Goal: Check status: Check status

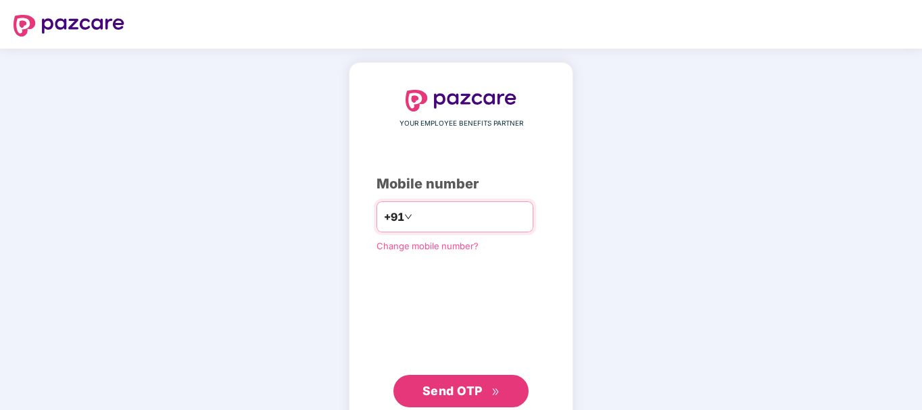
click at [478, 213] on input "number" at bounding box center [470, 217] width 111 height 22
type input "**********"
drag, startPoint x: 500, startPoint y: 216, endPoint x: 229, endPoint y: 211, distance: 271.2
click at [229, 211] on div "**********" at bounding box center [461, 249] width 922 height 400
click at [444, 214] on input "number" at bounding box center [470, 217] width 111 height 22
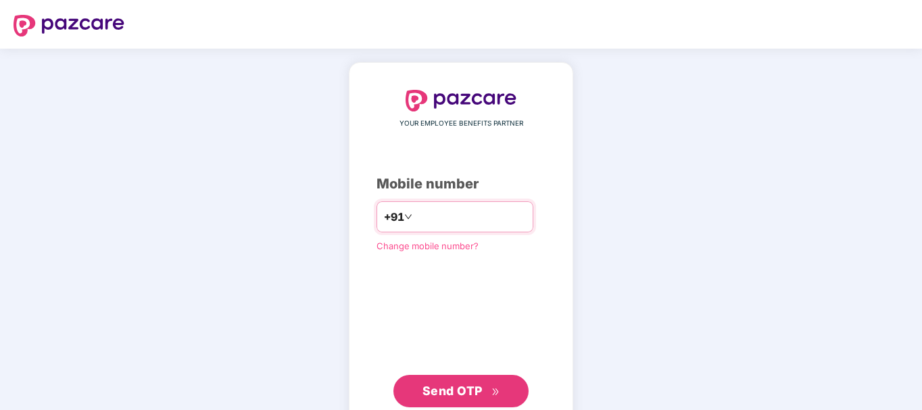
paste input "**********"
type input "**********"
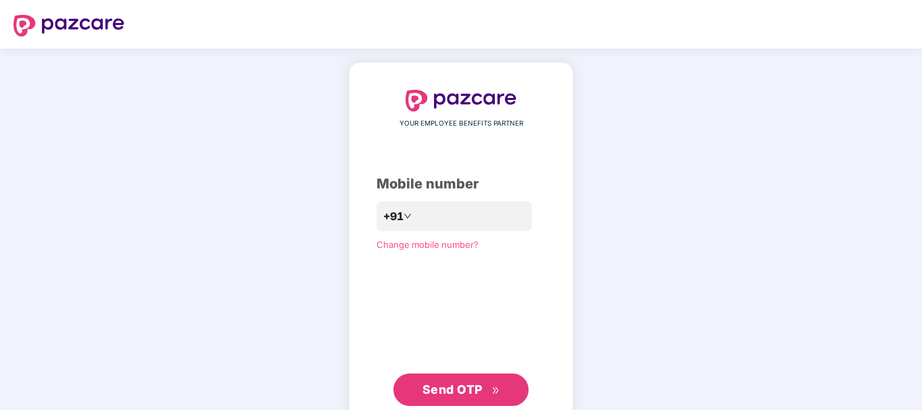
click at [458, 391] on span "Send OTP" at bounding box center [453, 390] width 60 height 14
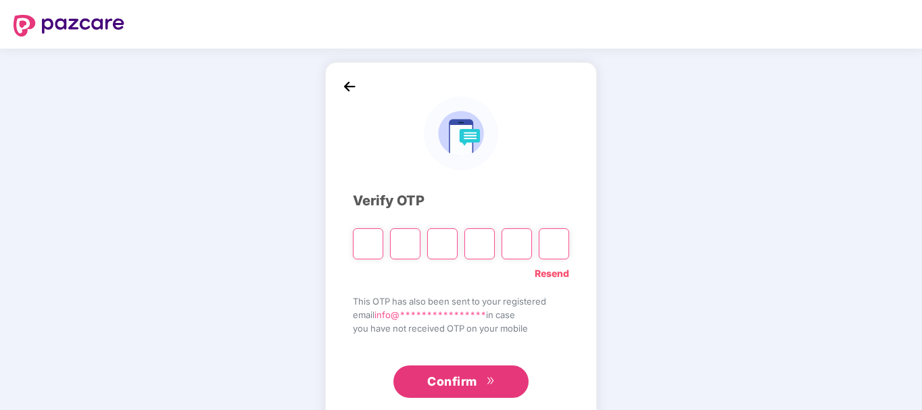
type input "*"
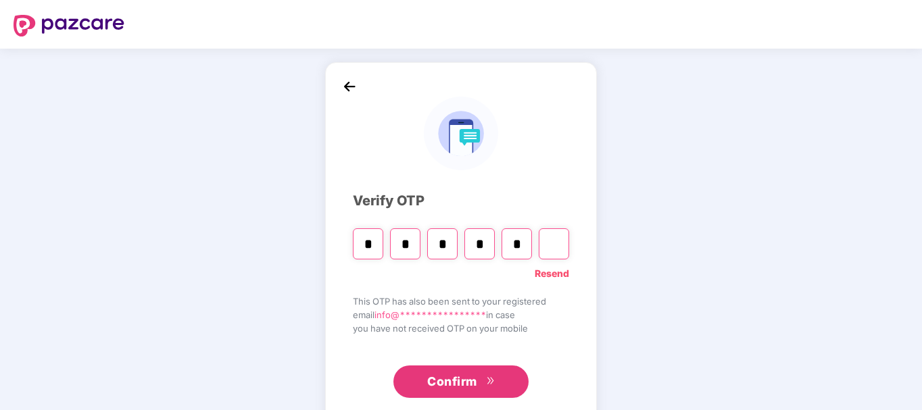
type input "*"
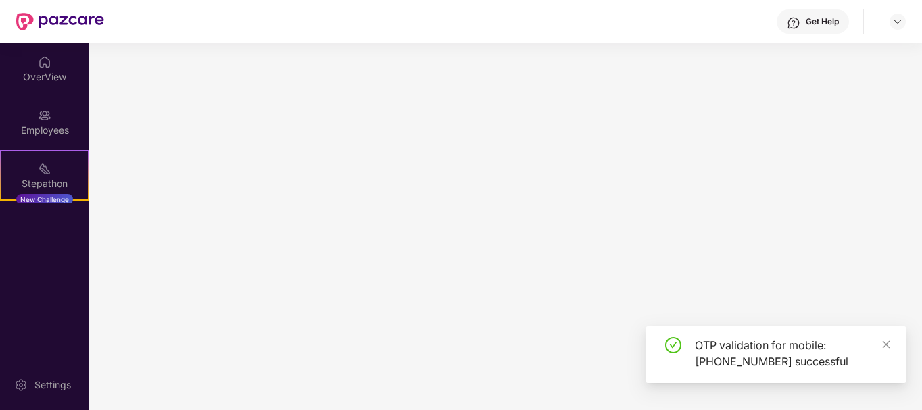
click at [483, 386] on main at bounding box center [505, 226] width 833 height 367
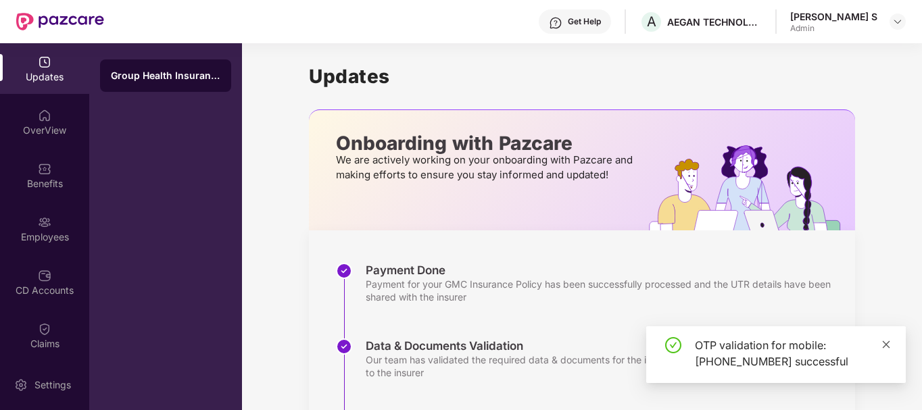
click at [882, 343] on icon "close" at bounding box center [886, 344] width 9 height 9
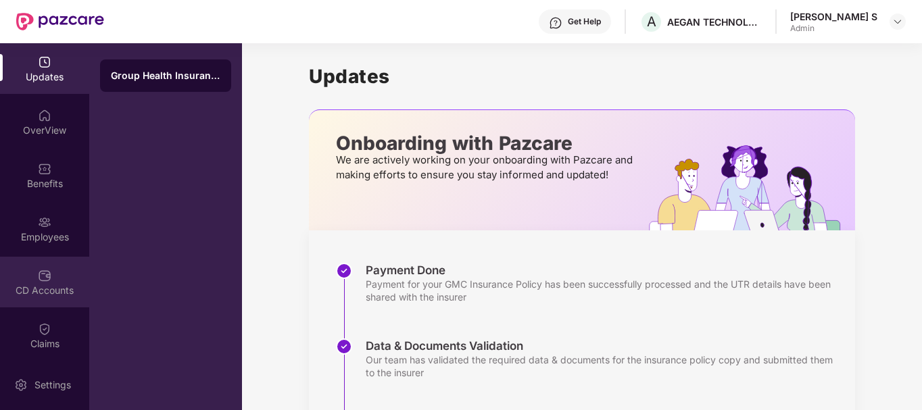
click at [45, 283] on div "CD Accounts" at bounding box center [44, 282] width 89 height 51
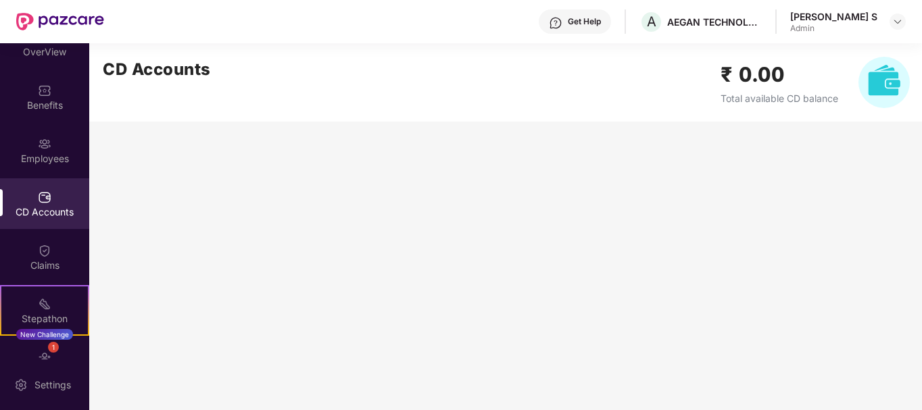
scroll to position [164, 0]
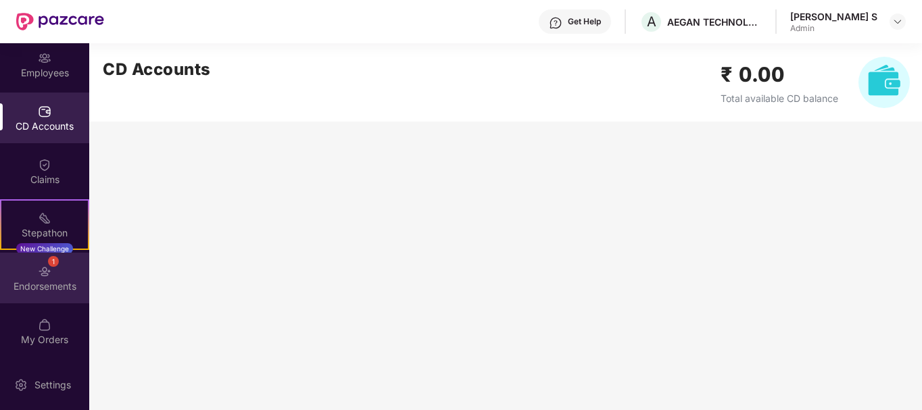
click at [42, 272] on img at bounding box center [45, 272] width 14 height 14
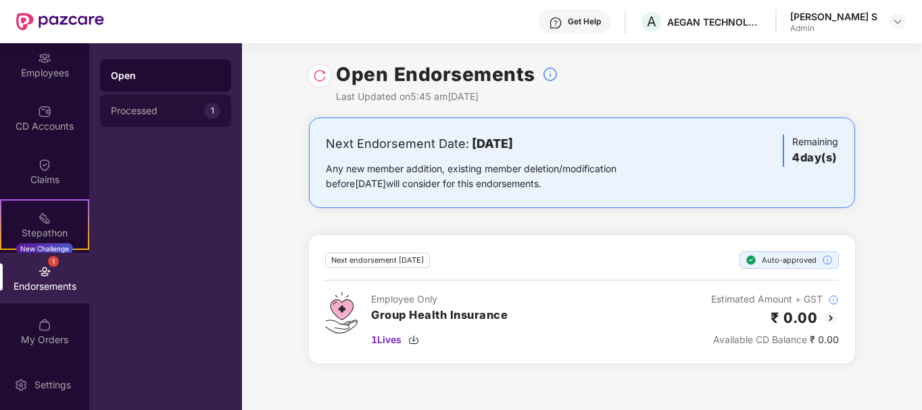
click at [163, 109] on div "Processed" at bounding box center [157, 110] width 93 height 11
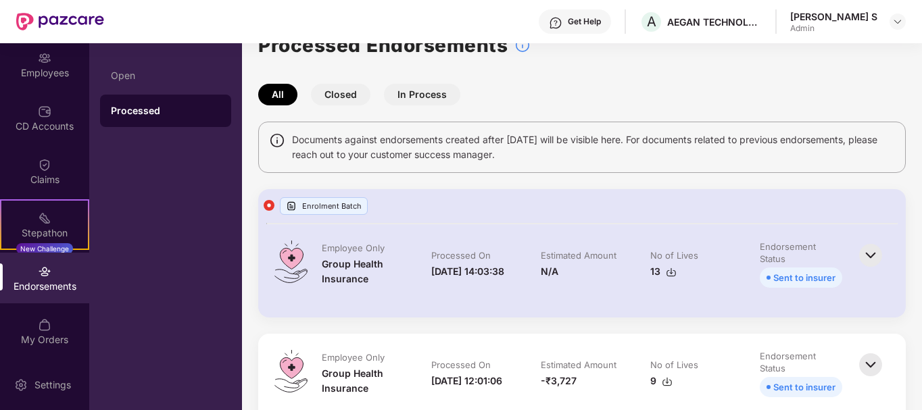
scroll to position [0, 0]
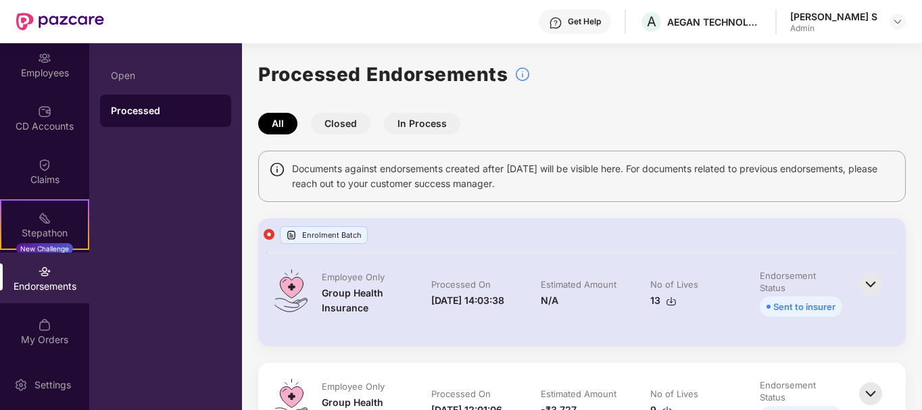
click at [446, 118] on button "In Process" at bounding box center [422, 124] width 76 height 22
click at [339, 119] on button "Closed" at bounding box center [341, 124] width 60 height 22
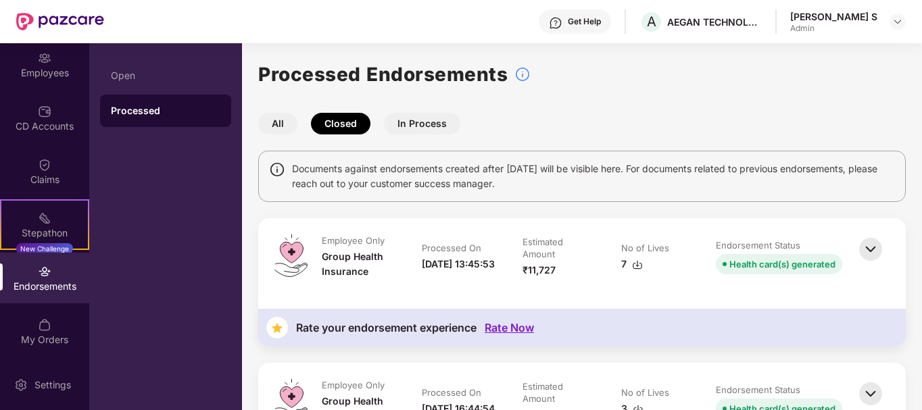
click at [274, 117] on button "All" at bounding box center [277, 124] width 39 height 22
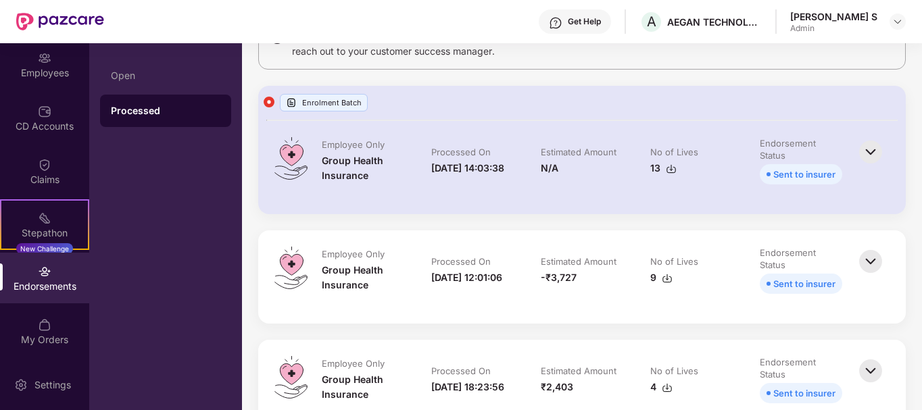
scroll to position [135, 0]
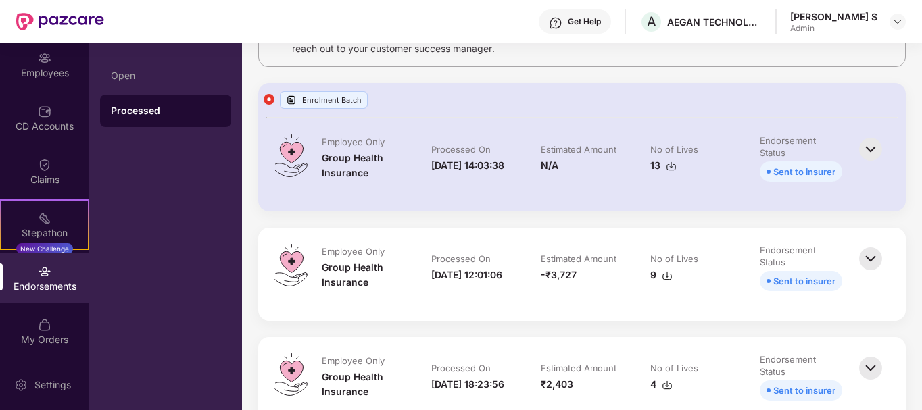
click at [869, 155] on img at bounding box center [871, 150] width 30 height 30
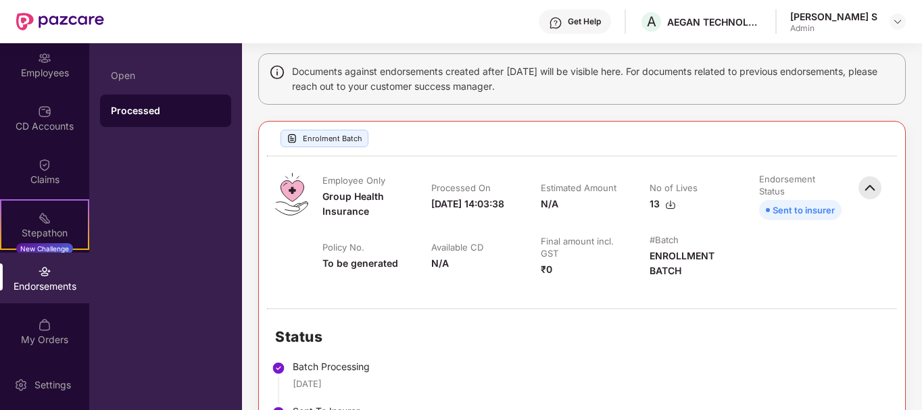
scroll to position [68, 0]
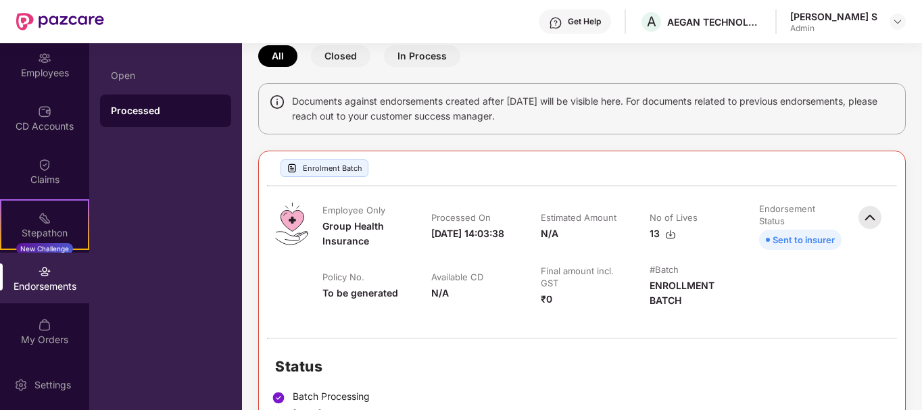
click at [872, 216] on img at bounding box center [870, 218] width 30 height 30
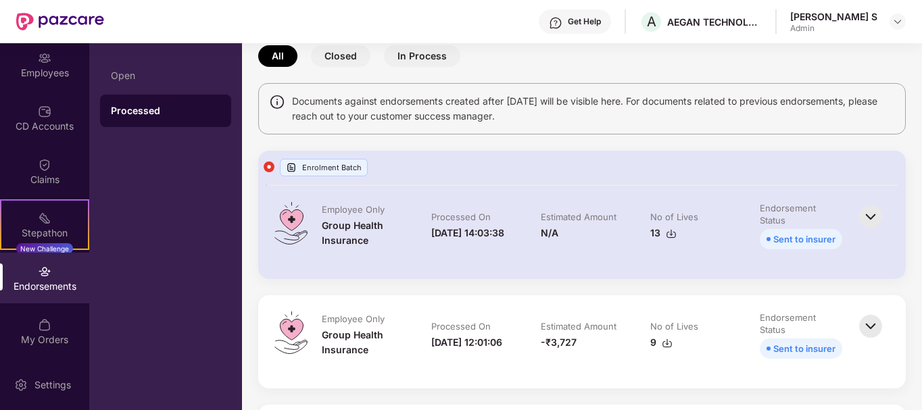
scroll to position [270, 0]
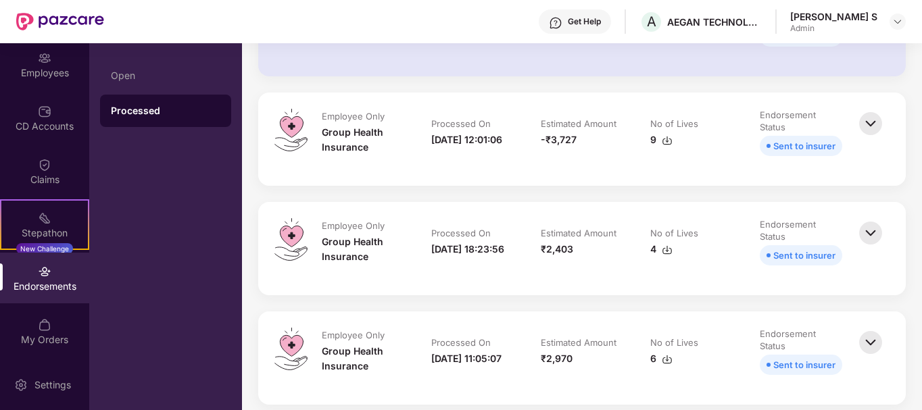
click at [875, 126] on img at bounding box center [871, 124] width 30 height 30
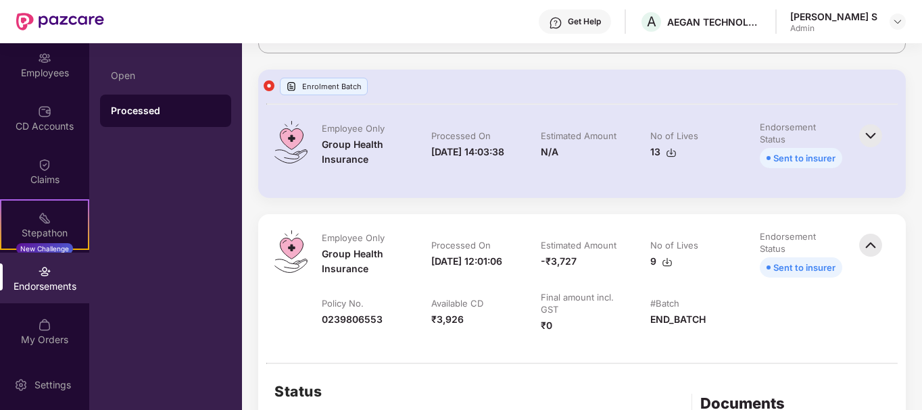
scroll to position [135, 0]
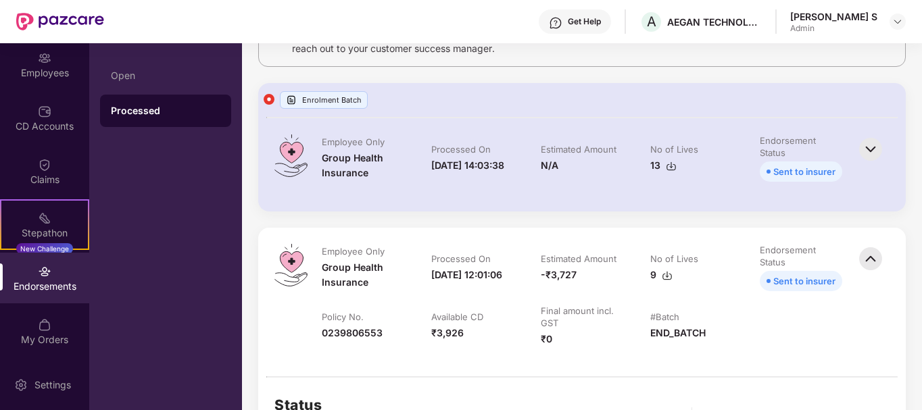
click at [866, 262] on img at bounding box center [871, 259] width 30 height 30
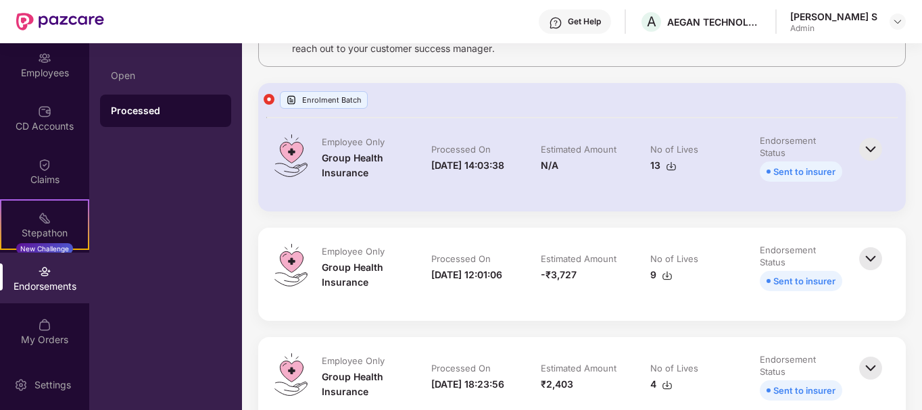
click at [866, 262] on img at bounding box center [871, 259] width 30 height 30
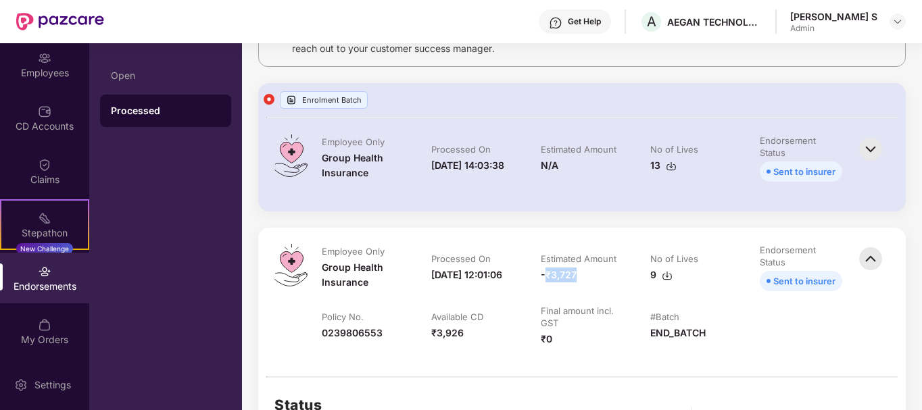
drag, startPoint x: 543, startPoint y: 277, endPoint x: 581, endPoint y: 275, distance: 37.9
click at [581, 275] on div "-₹3,727" at bounding box center [582, 275] width 82 height 15
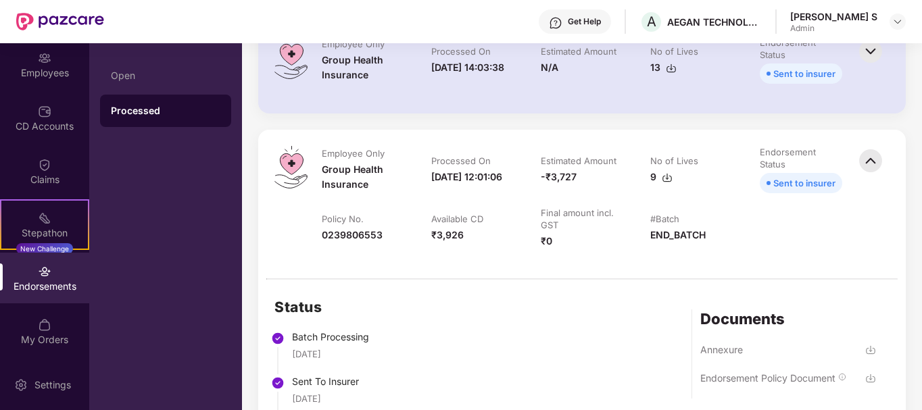
scroll to position [203, 0]
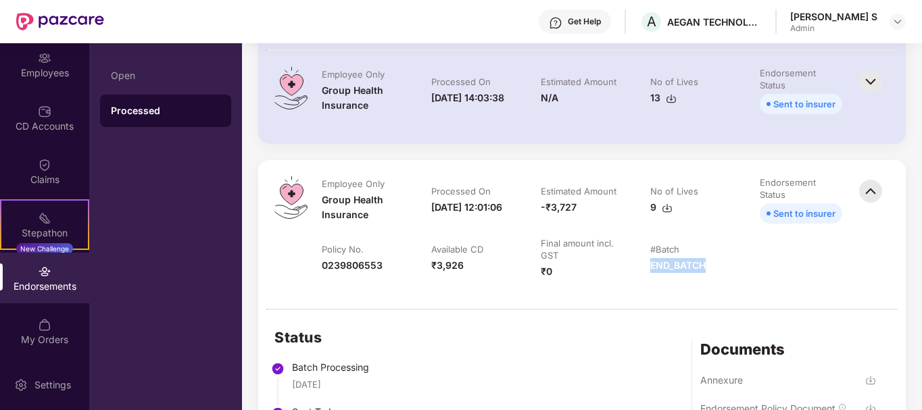
drag, startPoint x: 647, startPoint y: 268, endPoint x: 704, endPoint y: 266, distance: 56.8
click at [704, 266] on td "#Batch END_BATCH" at bounding box center [692, 264] width 110 height 55
drag, startPoint x: 545, startPoint y: 206, endPoint x: 576, endPoint y: 207, distance: 31.1
click at [576, 207] on div "-₹3,727" at bounding box center [582, 207] width 82 height 15
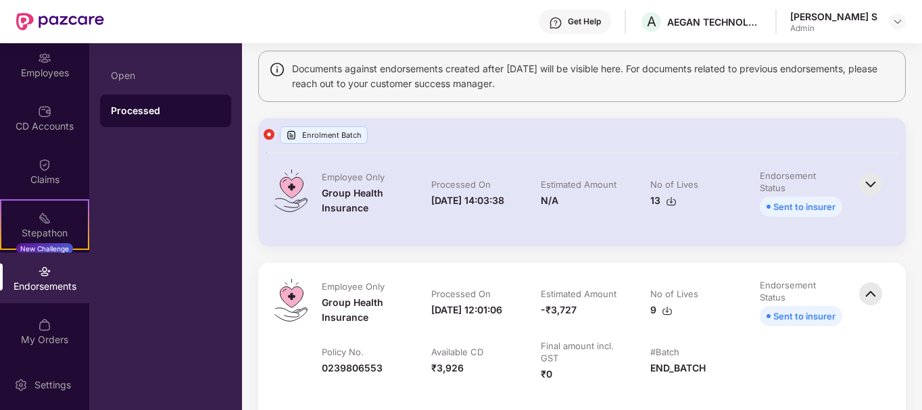
scroll to position [68, 0]
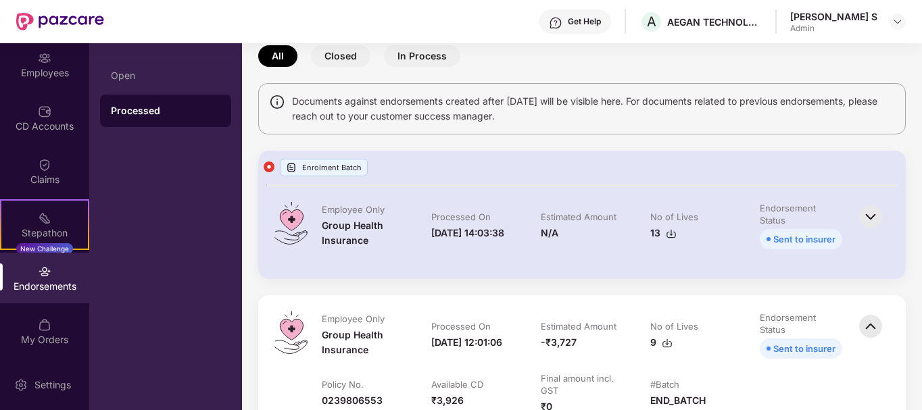
click at [873, 219] on img at bounding box center [871, 217] width 30 height 30
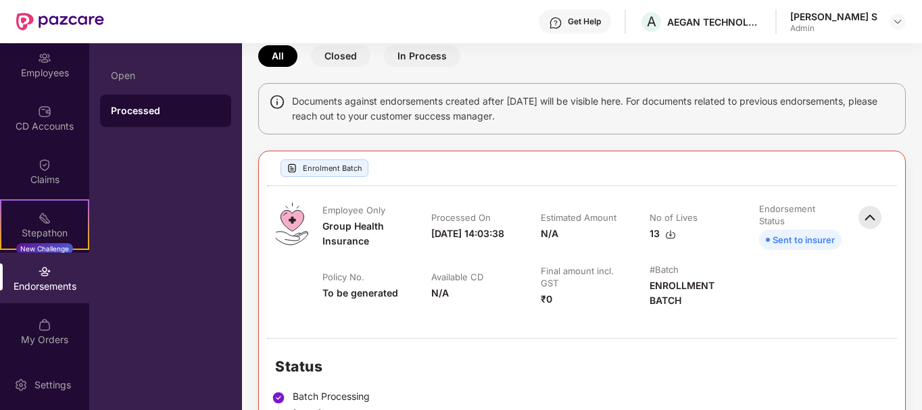
click at [675, 237] on img at bounding box center [670, 234] width 11 height 11
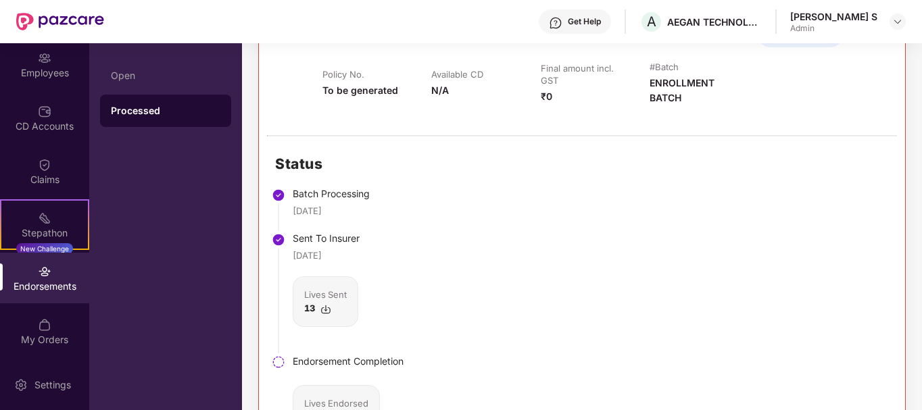
scroll to position [0, 0]
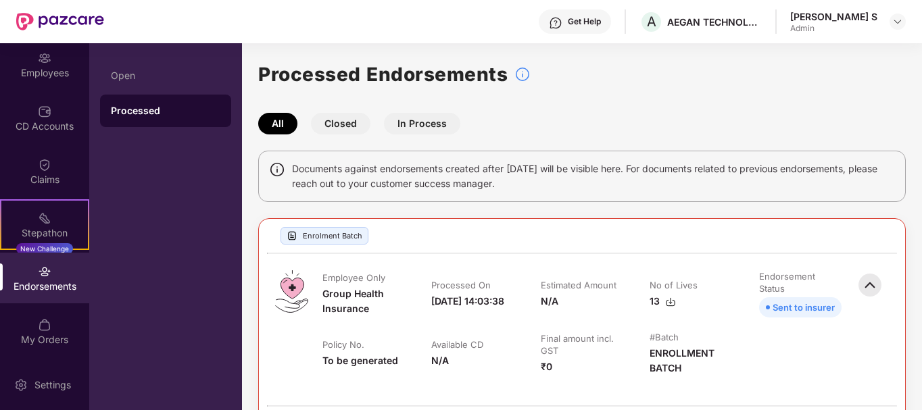
click at [434, 118] on button "In Process" at bounding box center [422, 124] width 76 height 22
click at [350, 126] on button "Closed" at bounding box center [341, 124] width 60 height 22
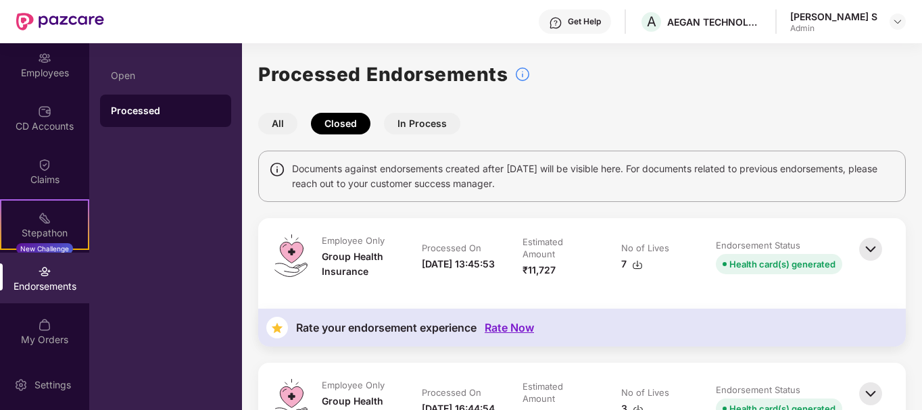
click at [295, 129] on button "All" at bounding box center [277, 124] width 39 height 22
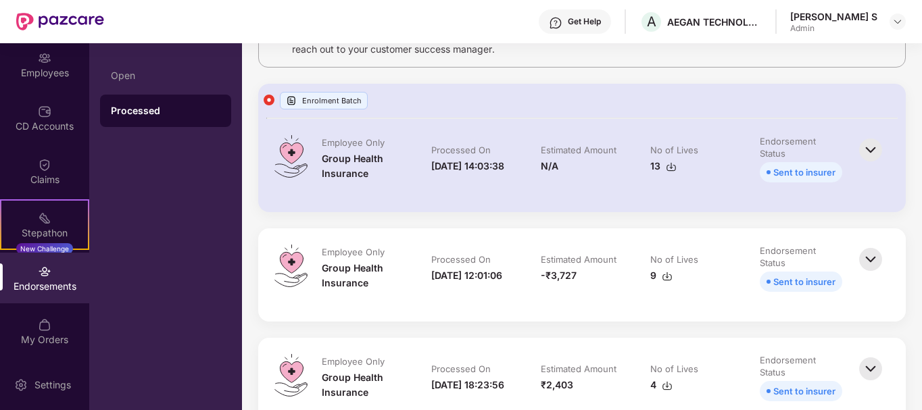
scroll to position [135, 0]
click at [865, 263] on img at bounding box center [871, 259] width 30 height 30
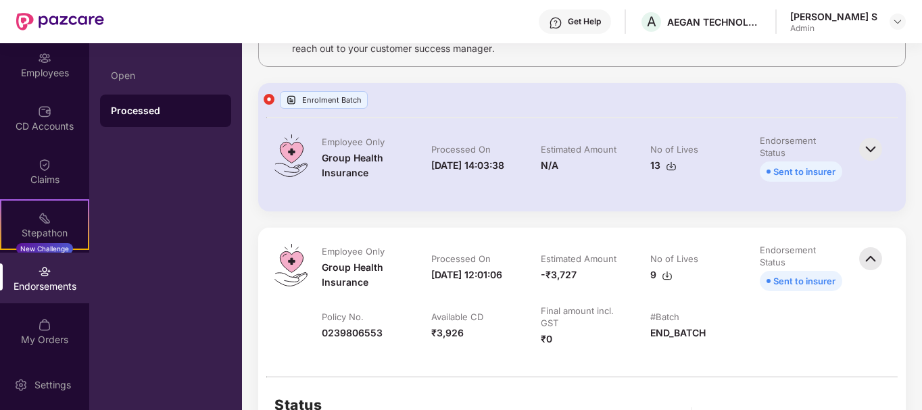
click at [874, 260] on img at bounding box center [871, 259] width 30 height 30
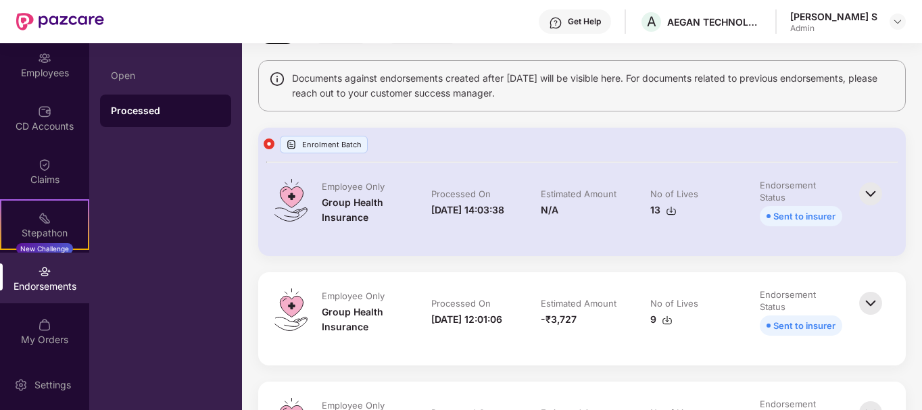
scroll to position [68, 0]
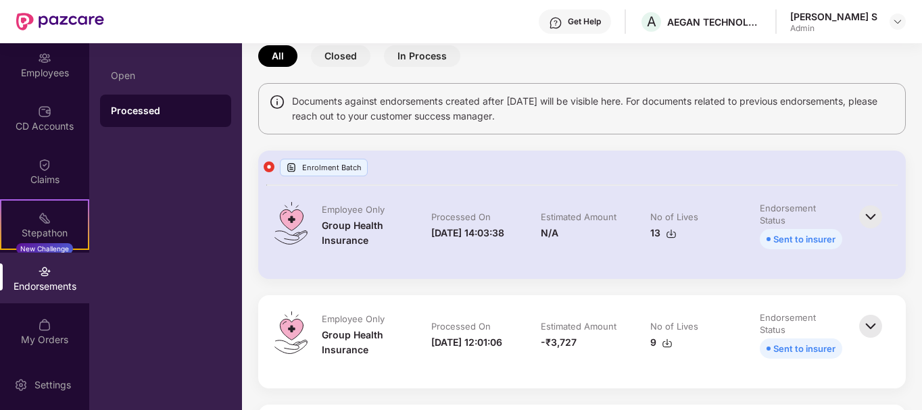
click at [867, 207] on img at bounding box center [871, 217] width 30 height 30
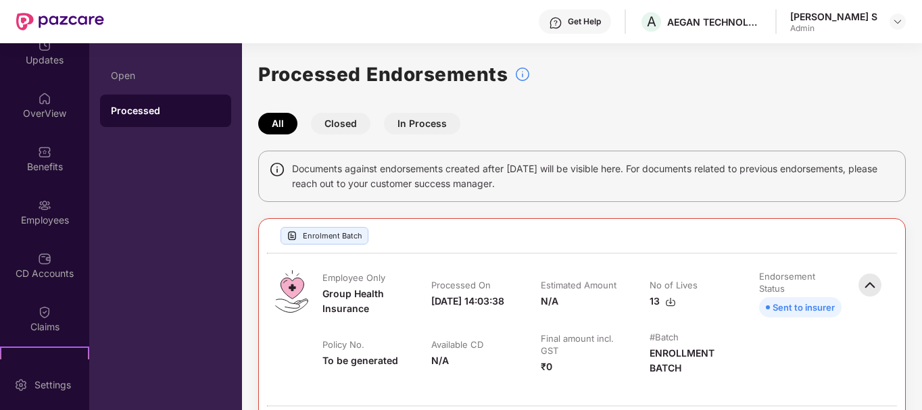
scroll to position [0, 0]
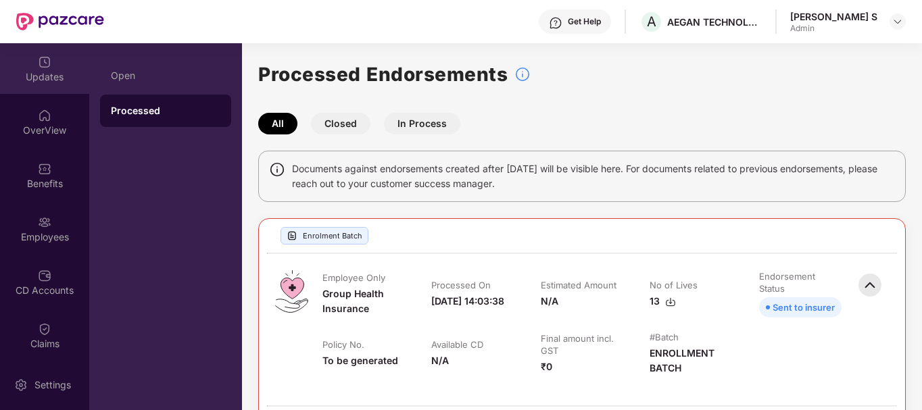
click at [52, 86] on div "Updates" at bounding box center [44, 68] width 89 height 51
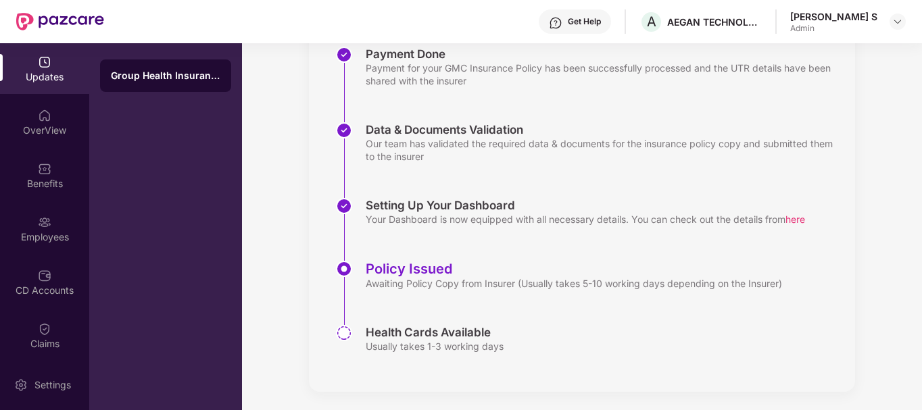
scroll to position [220, 0]
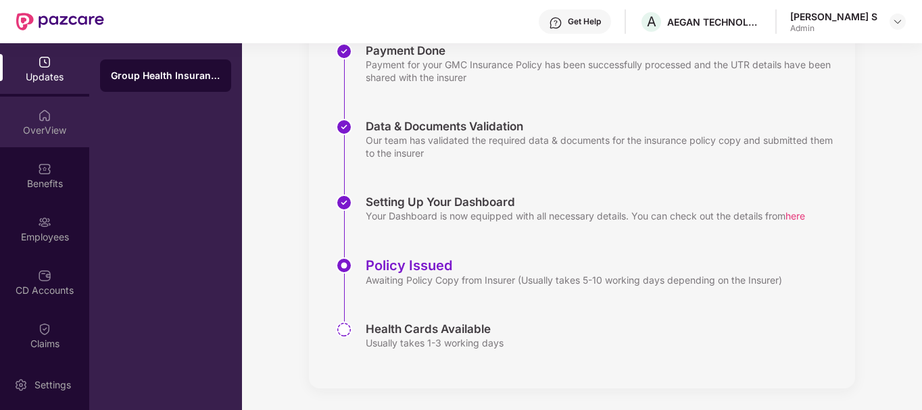
click at [39, 124] on div "OverView" at bounding box center [44, 131] width 89 height 14
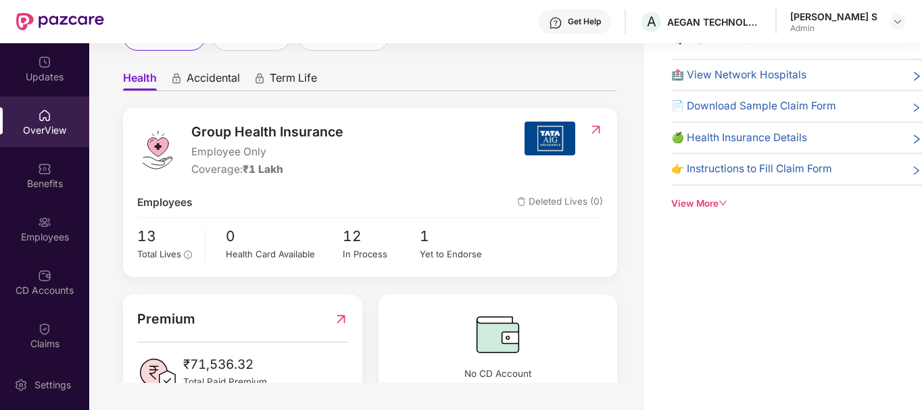
scroll to position [0, 0]
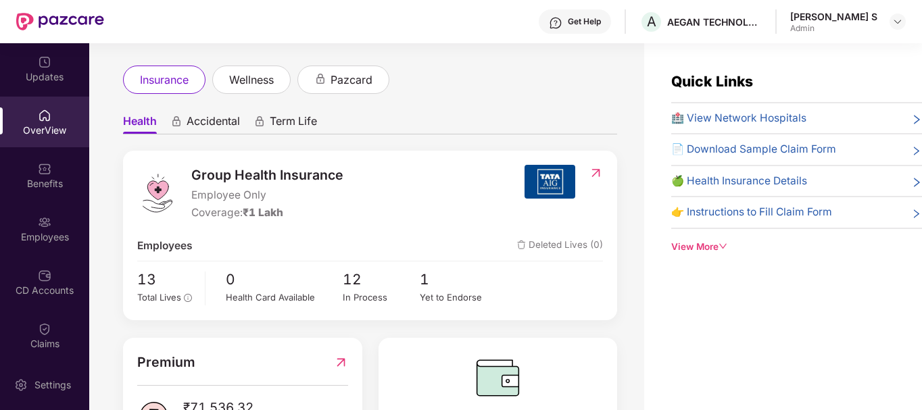
click at [714, 244] on div "View More" at bounding box center [796, 247] width 251 height 14
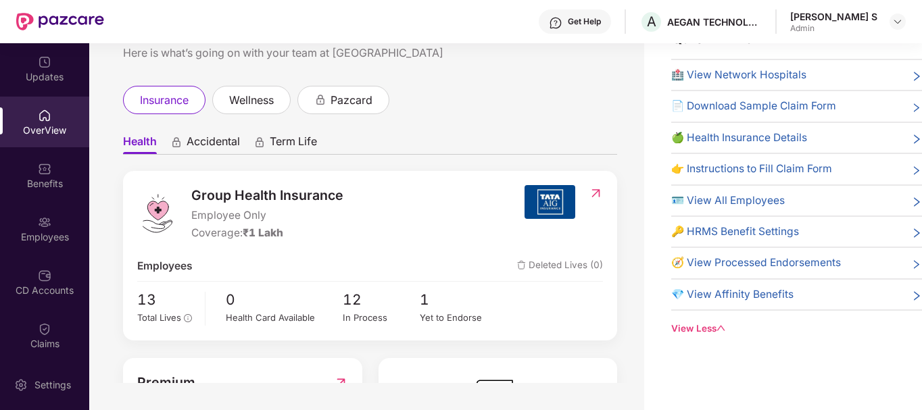
click at [203, 144] on span "Accidental" at bounding box center [213, 145] width 53 height 20
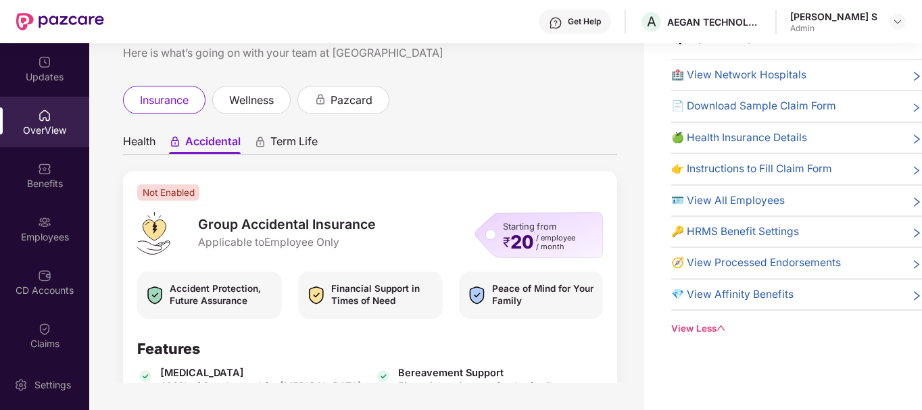
click at [133, 141] on span "Health" at bounding box center [139, 145] width 32 height 20
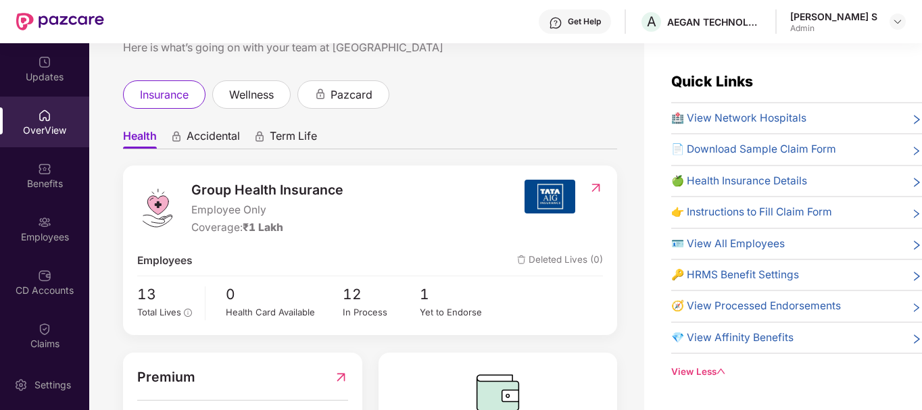
scroll to position [131, 0]
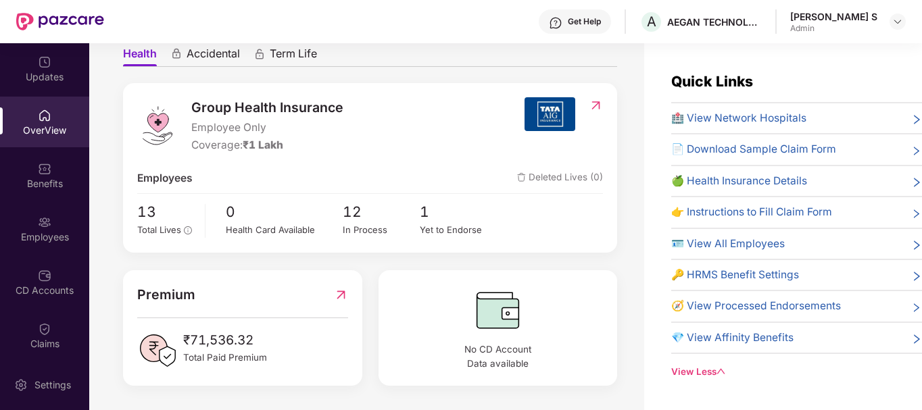
click at [341, 294] on img at bounding box center [341, 295] width 14 height 21
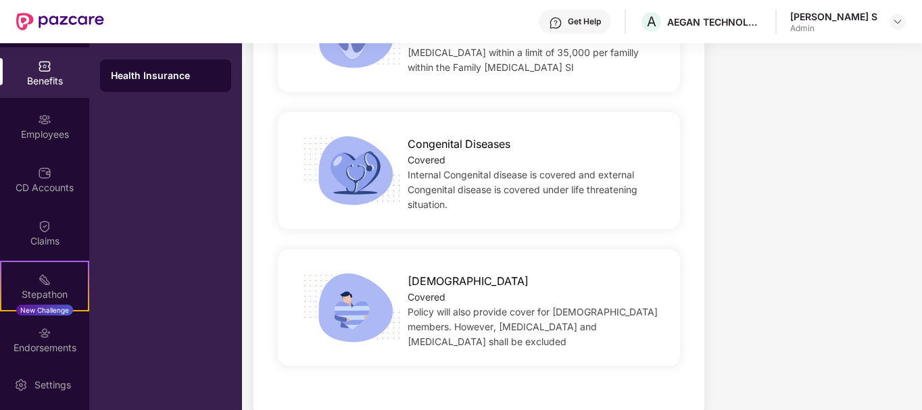
scroll to position [164, 0]
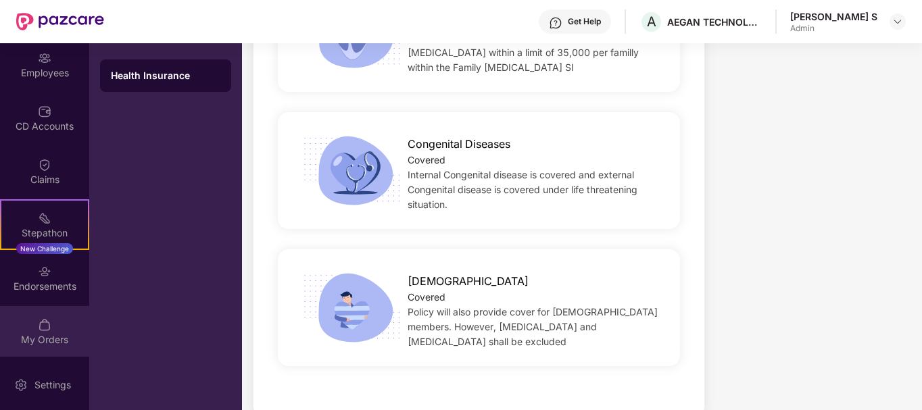
click at [54, 329] on div "My Orders" at bounding box center [44, 331] width 89 height 51
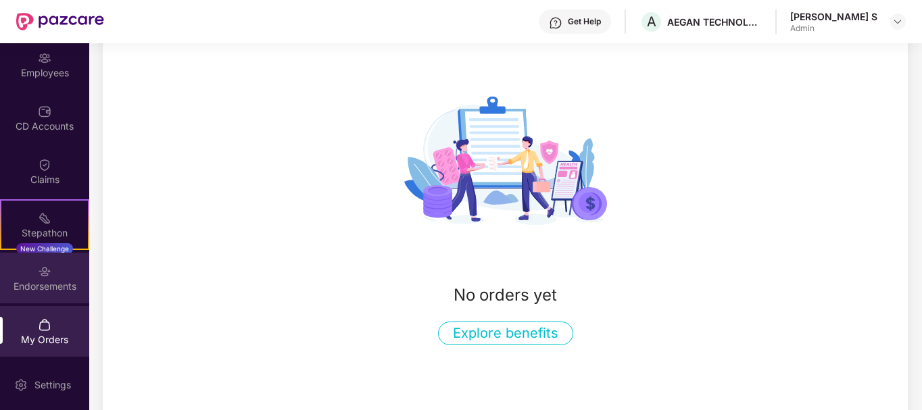
scroll to position [135, 0]
click at [26, 278] on div "Endorsements" at bounding box center [44, 278] width 89 height 51
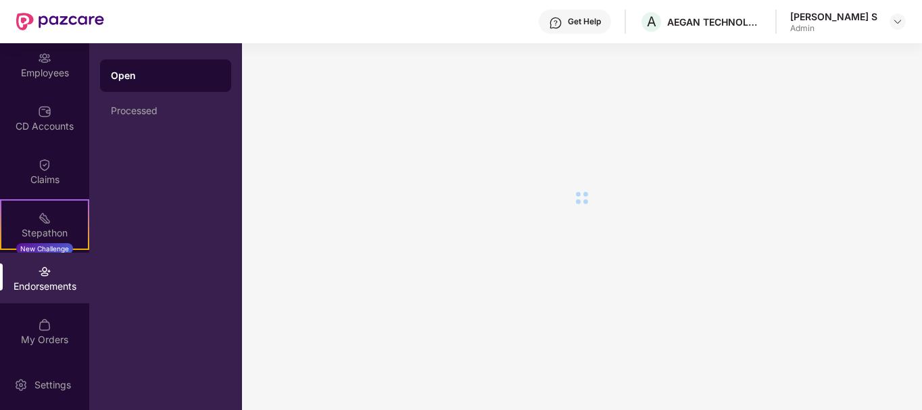
scroll to position [0, 0]
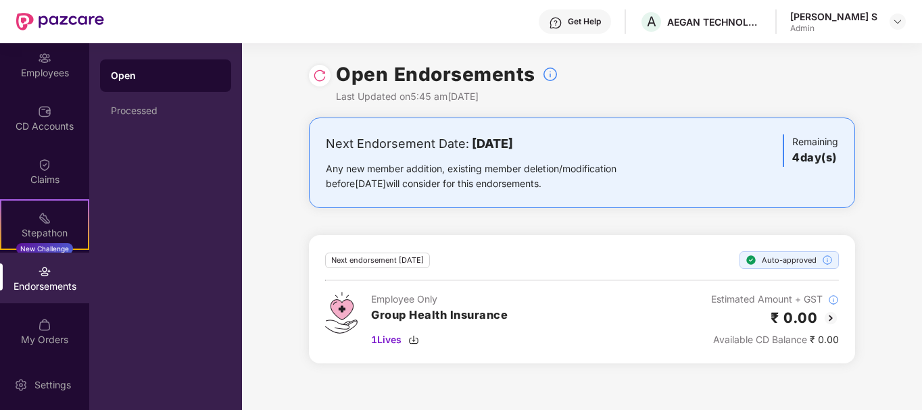
click at [826, 327] on div "₹ 0.00" at bounding box center [775, 318] width 128 height 22
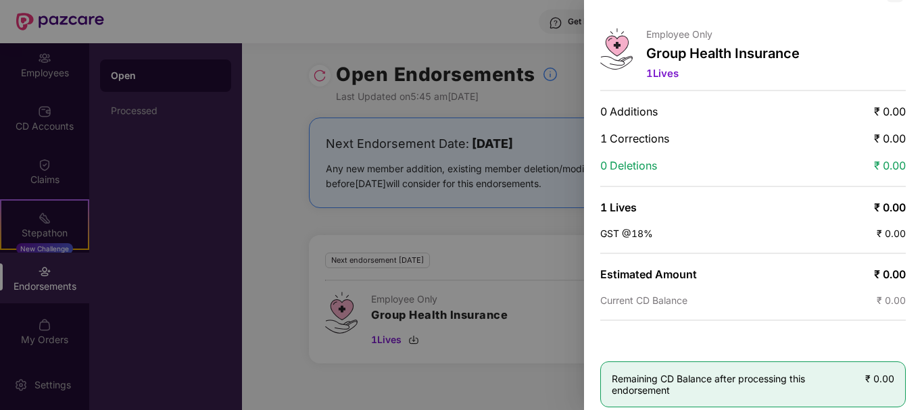
scroll to position [47, 0]
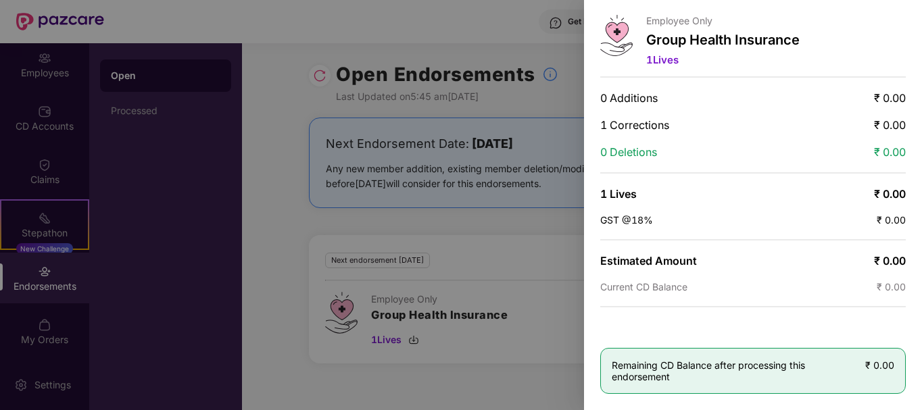
click at [48, 331] on div at bounding box center [461, 205] width 922 height 410
click at [149, 274] on div at bounding box center [461, 205] width 922 height 410
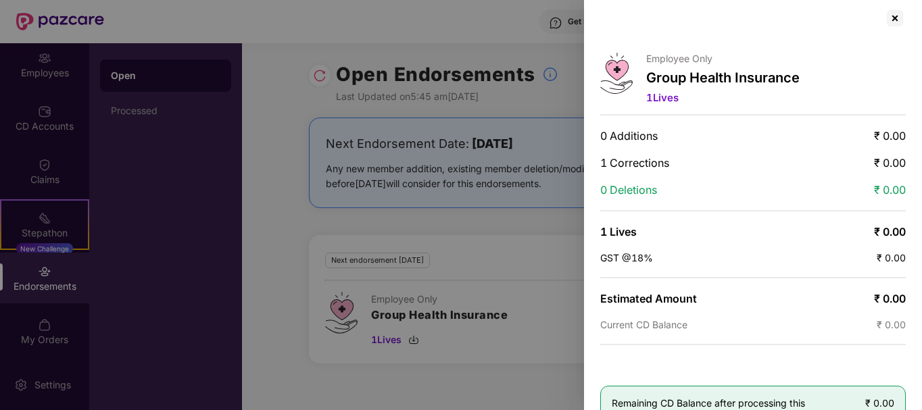
scroll to position [0, 0]
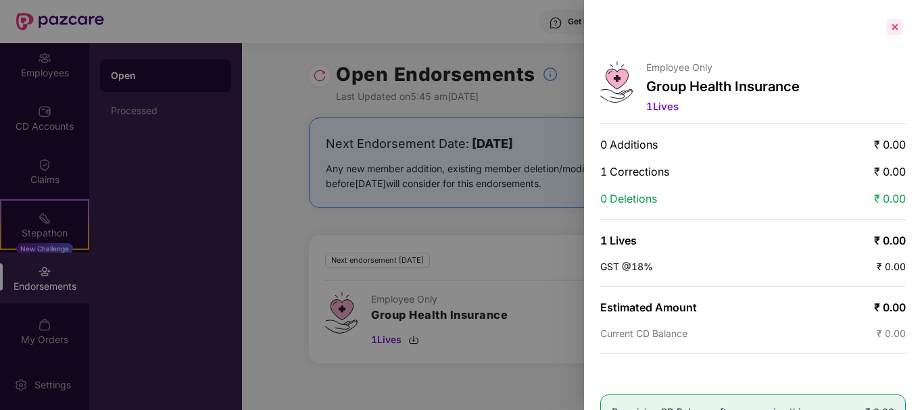
click at [895, 24] on div at bounding box center [895, 27] width 22 height 22
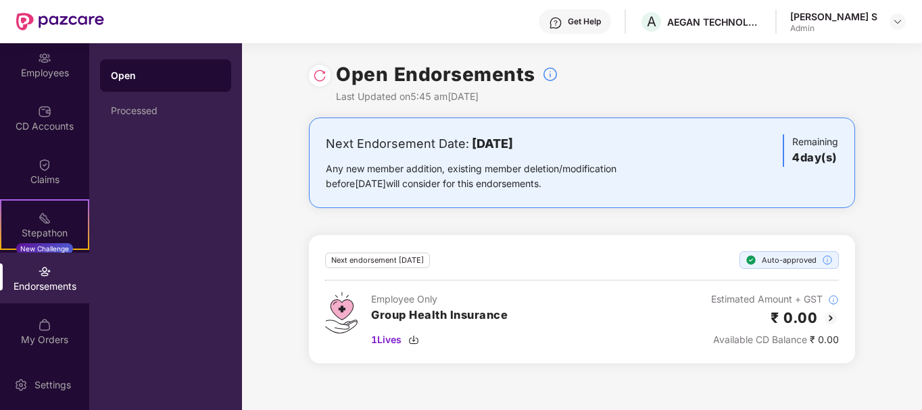
click at [37, 281] on div "Endorsements" at bounding box center [44, 287] width 89 height 14
click at [150, 116] on div "Processed" at bounding box center [165, 111] width 131 height 32
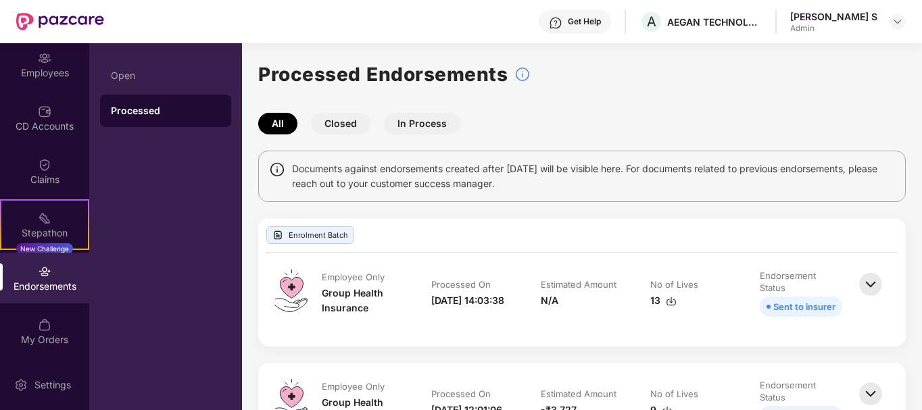
scroll to position [68, 0]
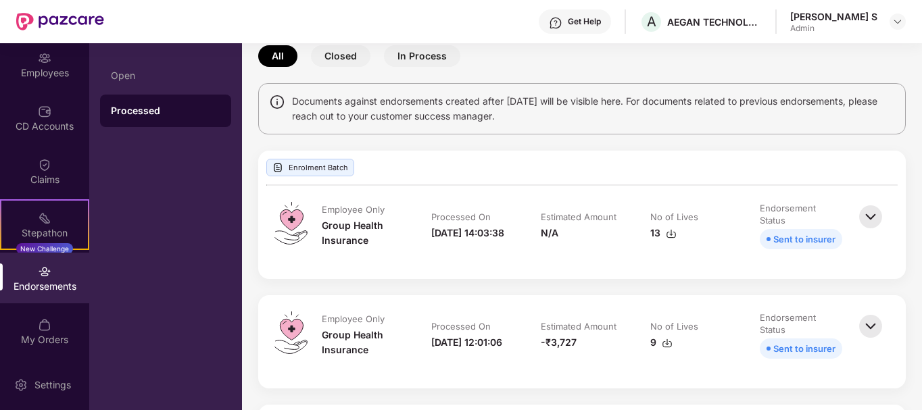
click at [861, 212] on img at bounding box center [871, 217] width 30 height 30
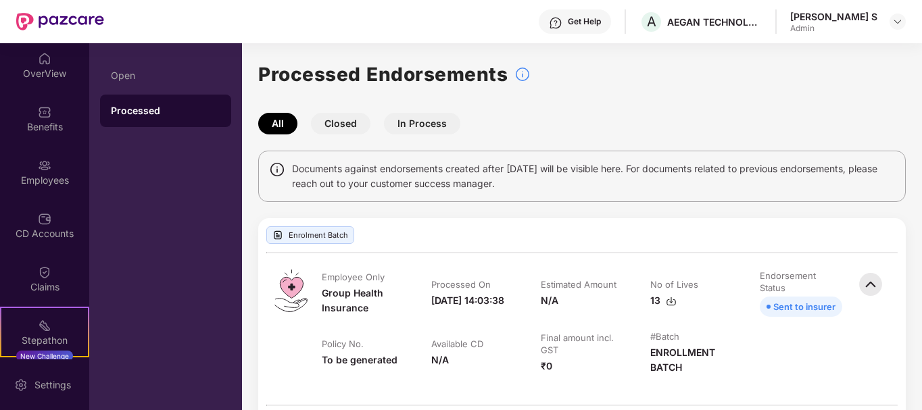
scroll to position [0, 0]
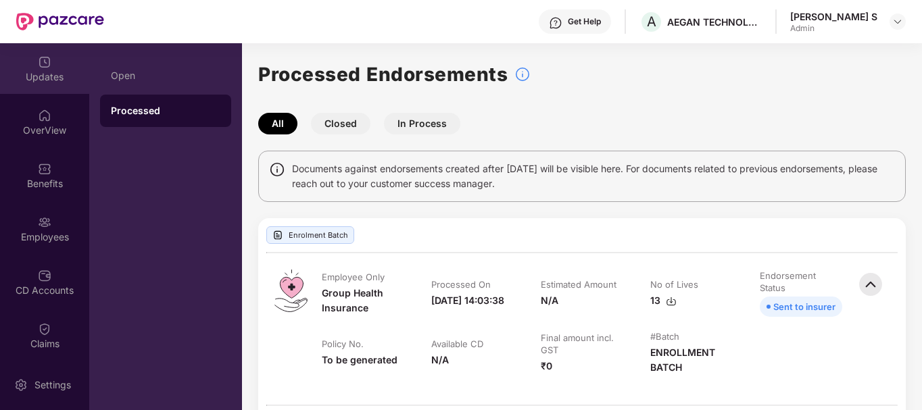
click at [43, 65] on img at bounding box center [45, 62] width 14 height 14
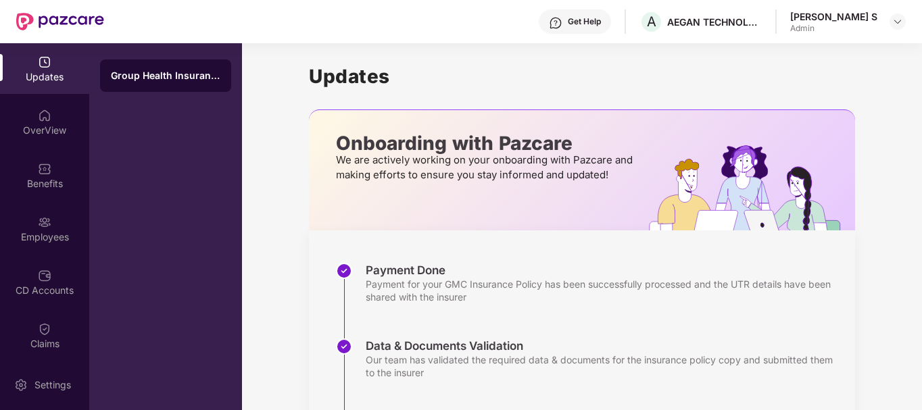
scroll to position [220, 0]
